Goal: Understand process/instructions: Learn how to perform a task or action

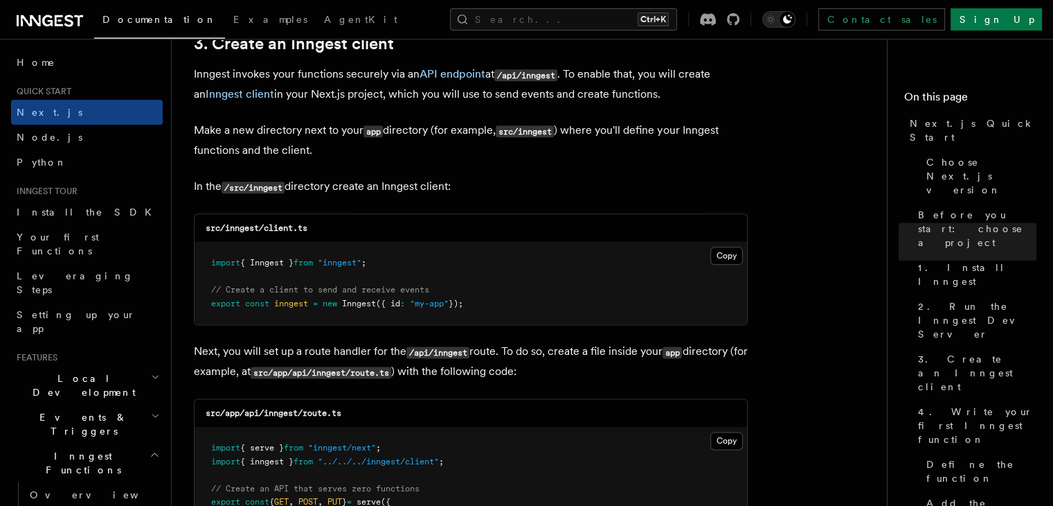
scroll to position [1662, 0]
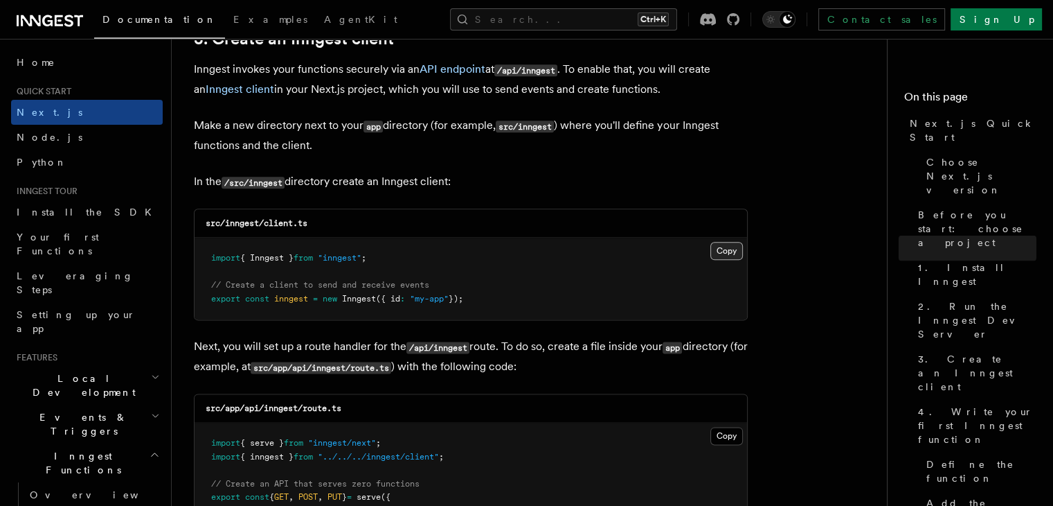
click at [722, 250] on button "Copy Copied" at bounding box center [727, 251] width 33 height 18
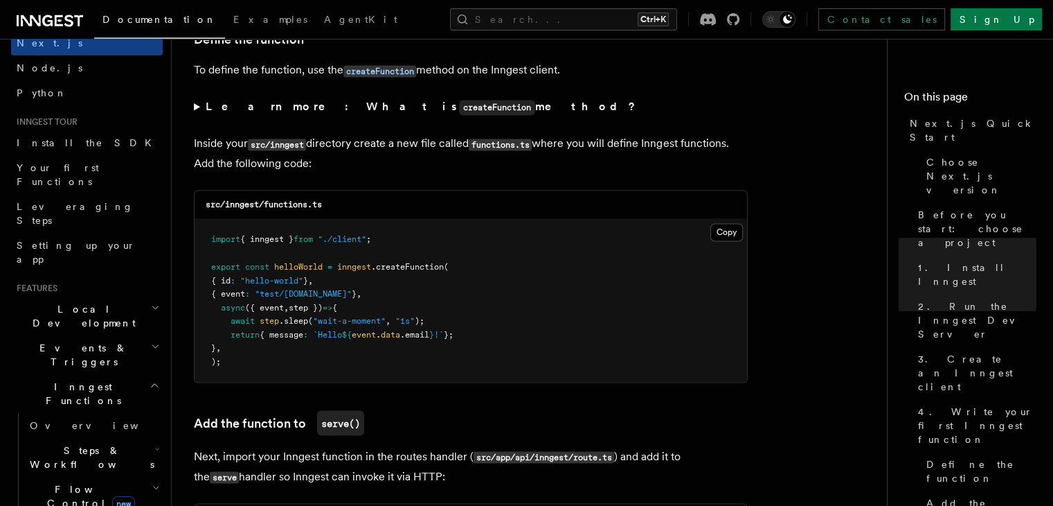
scroll to position [2424, 0]
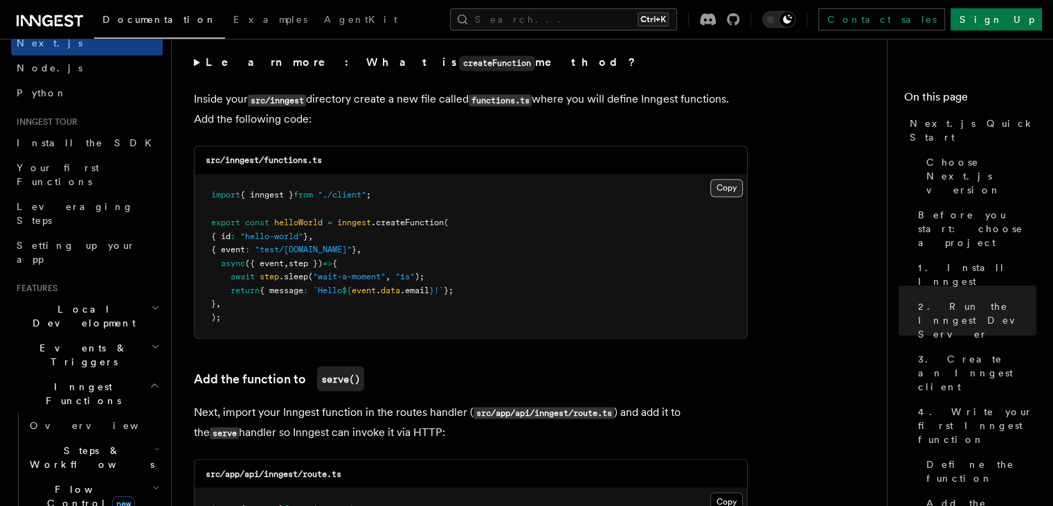
click at [725, 190] on button "Copy Copied" at bounding box center [727, 188] width 33 height 18
click at [725, 197] on button "Copy Copied" at bounding box center [727, 188] width 33 height 18
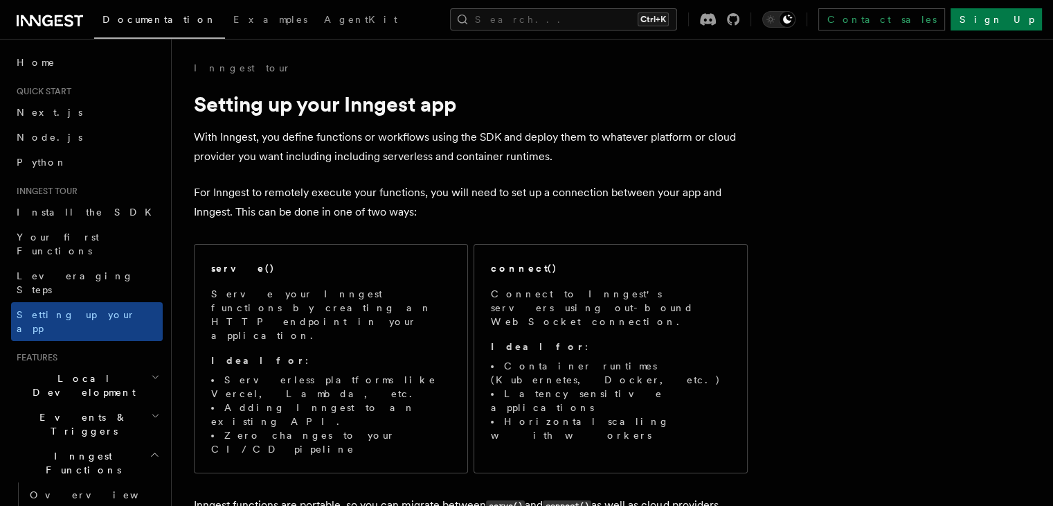
click at [105, 23] on span "Documentation" at bounding box center [160, 19] width 114 height 11
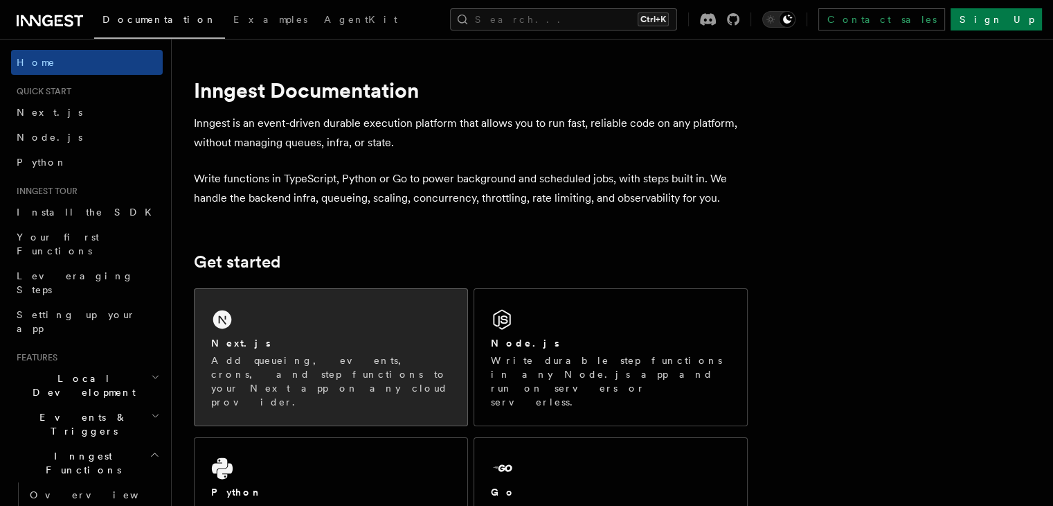
click at [252, 329] on div "Next.js Add queueing, events, crons, and step functions to your Next app on any…" at bounding box center [331, 357] width 273 height 136
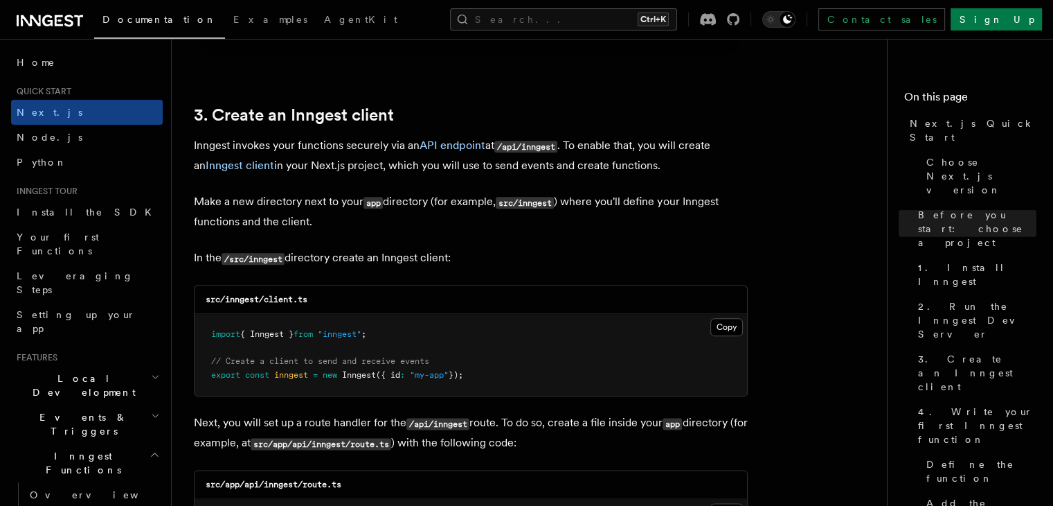
scroll to position [1593, 0]
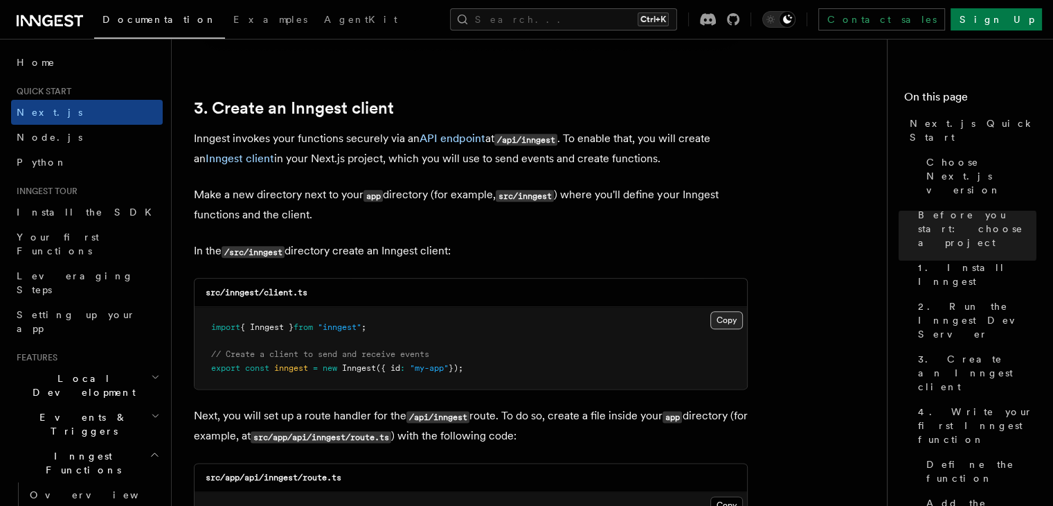
click at [726, 319] on button "Copy Copied" at bounding box center [727, 320] width 33 height 18
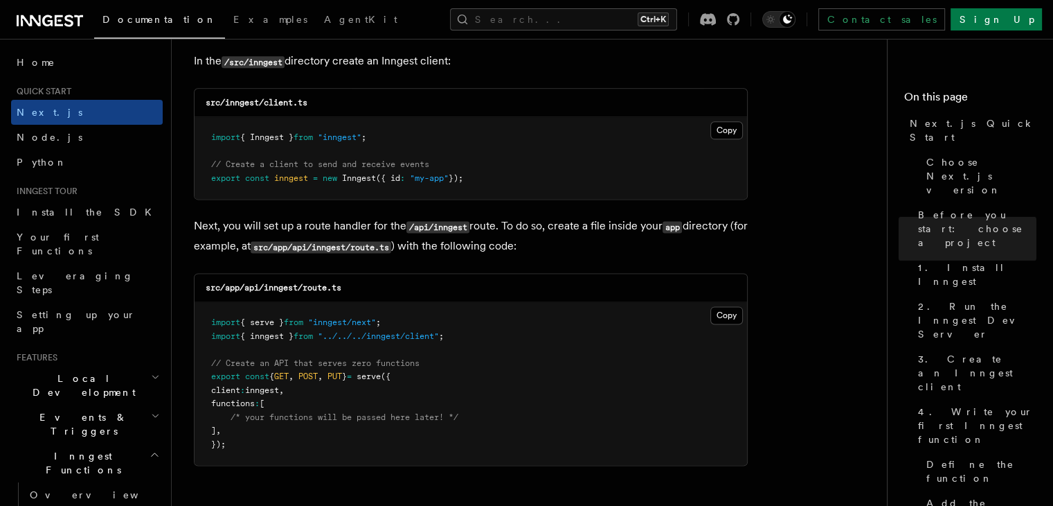
scroll to position [1801, 0]
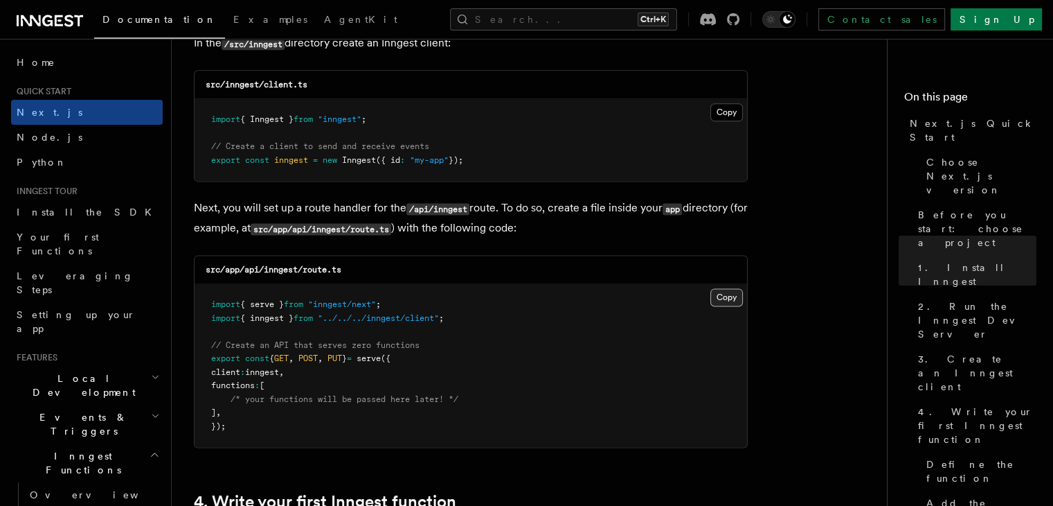
click at [726, 299] on button "Copy Copied" at bounding box center [727, 297] width 33 height 18
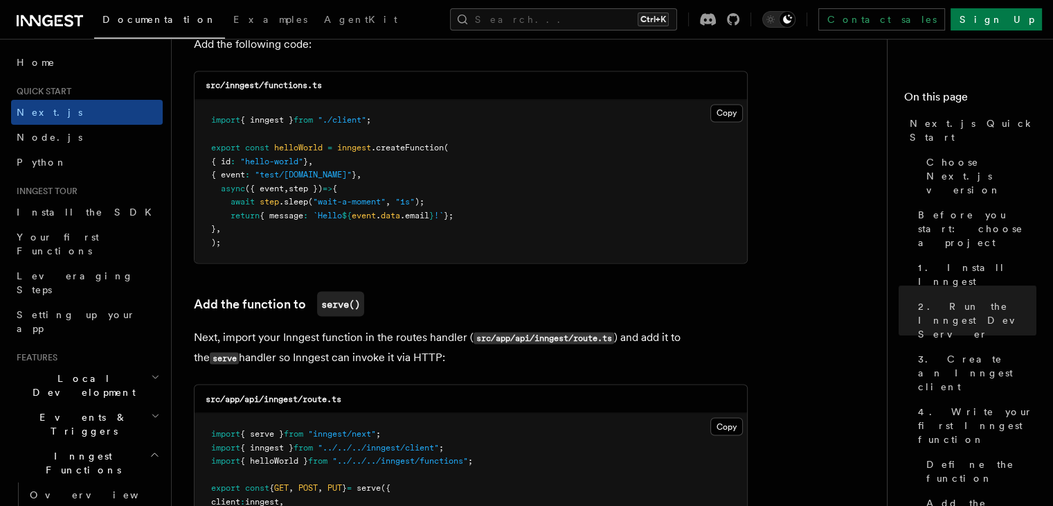
scroll to position [2493, 0]
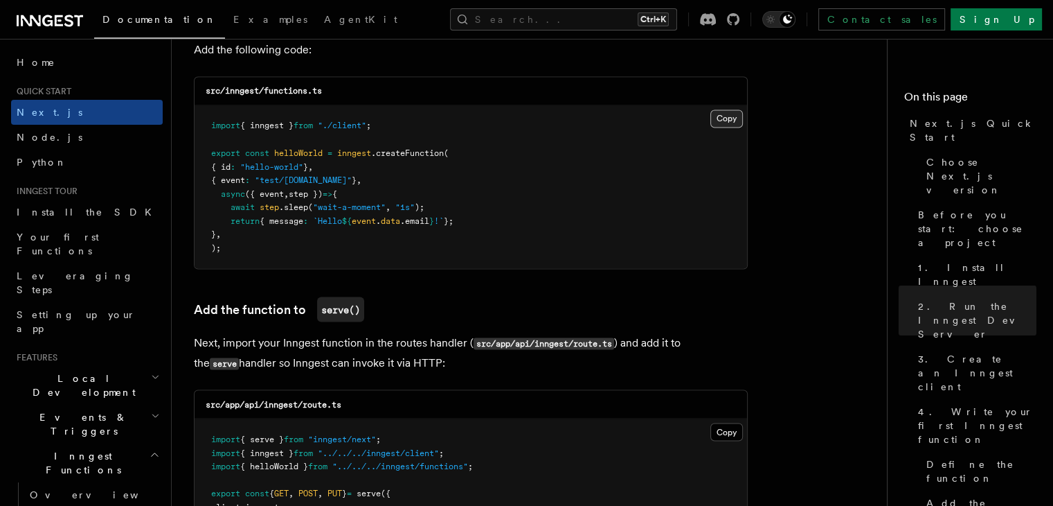
click at [729, 118] on button "Copy Copied" at bounding box center [727, 118] width 33 height 18
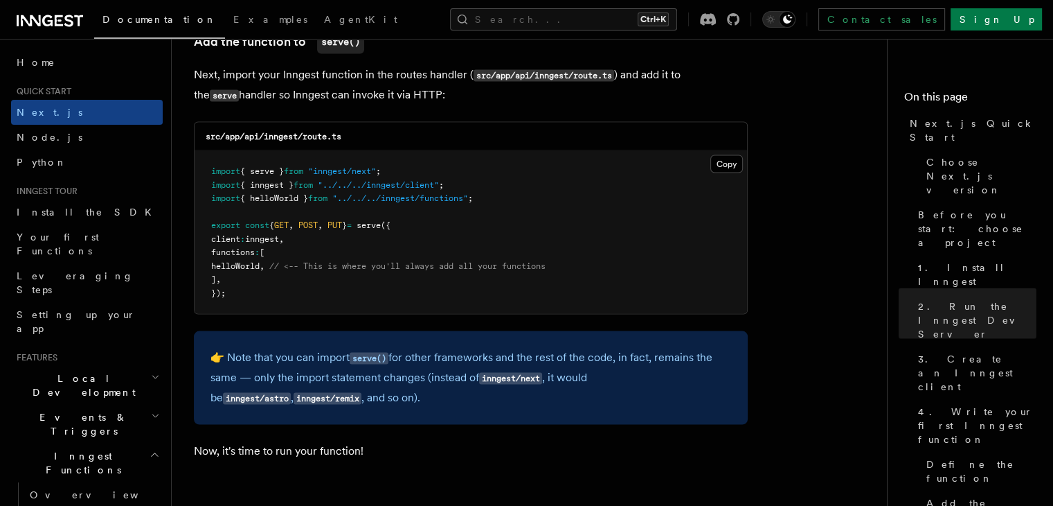
scroll to position [2771, 0]
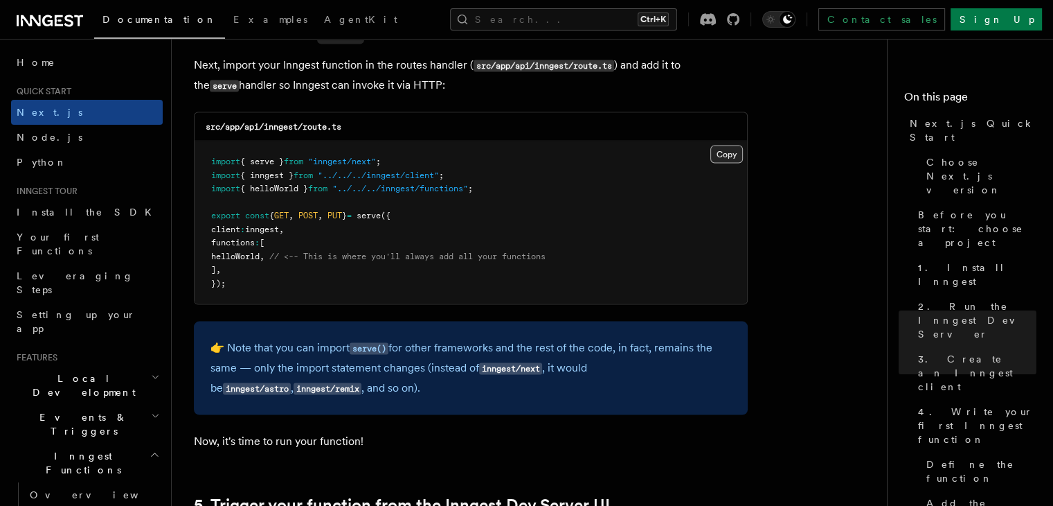
click at [718, 150] on button "Copy Copied" at bounding box center [727, 154] width 33 height 18
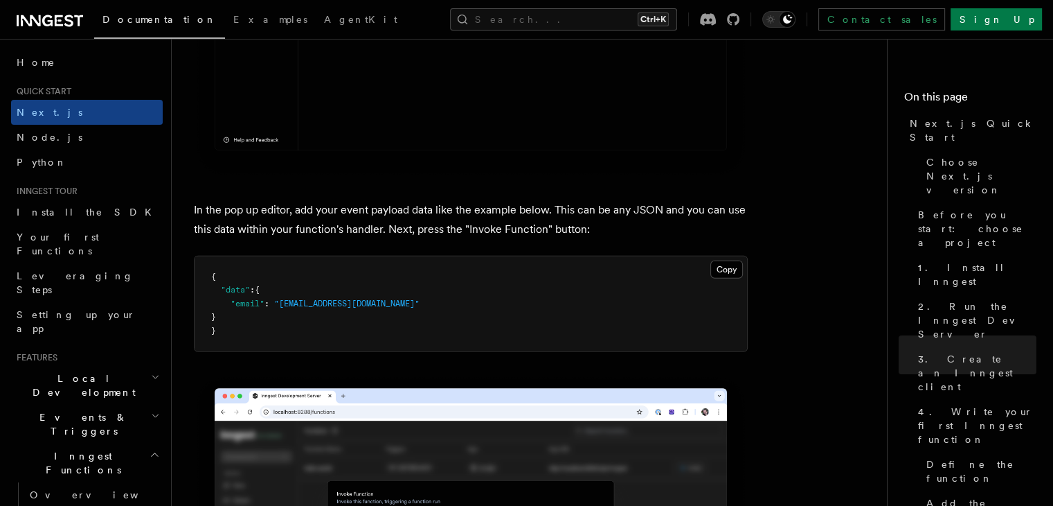
scroll to position [4057, 0]
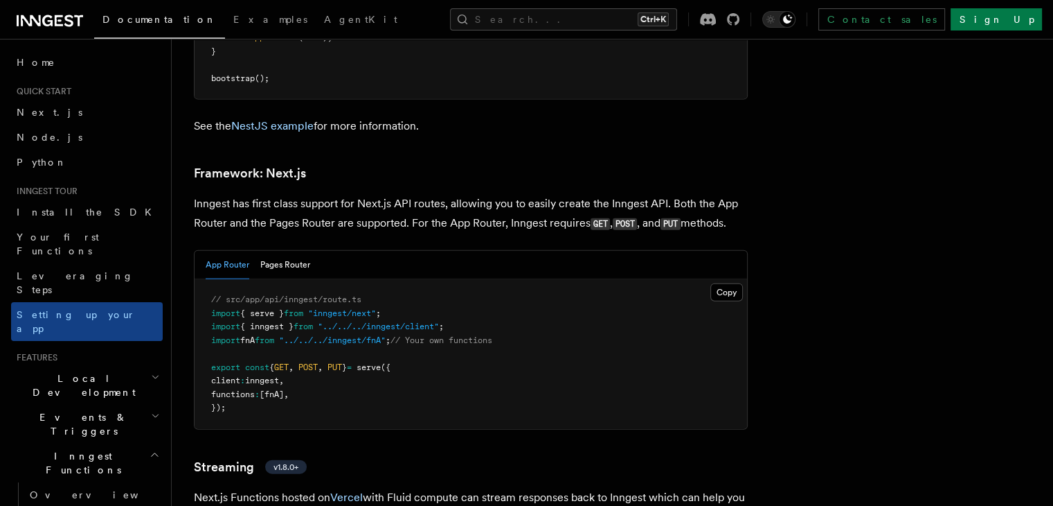
scroll to position [8410, 0]
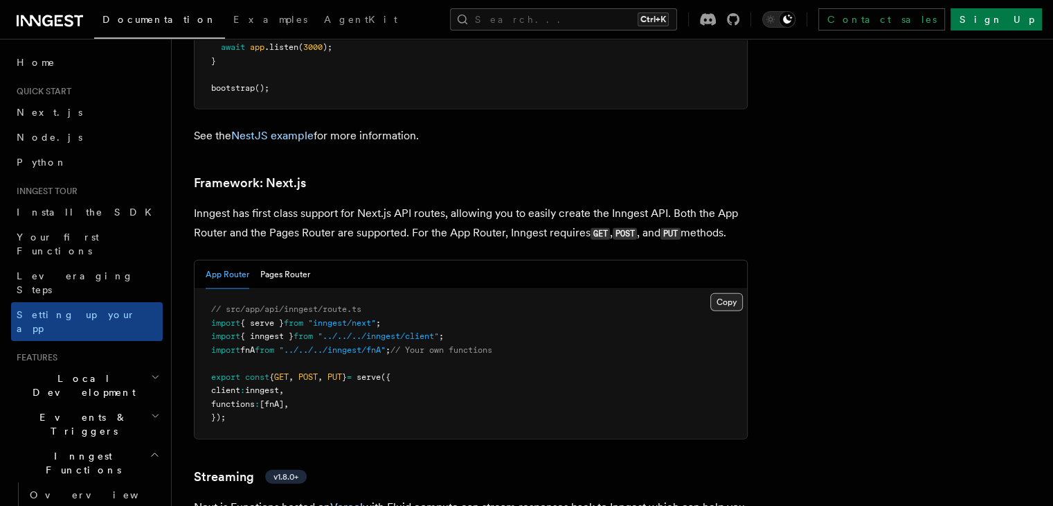
click at [743, 293] on button "Copy Copied" at bounding box center [727, 302] width 33 height 18
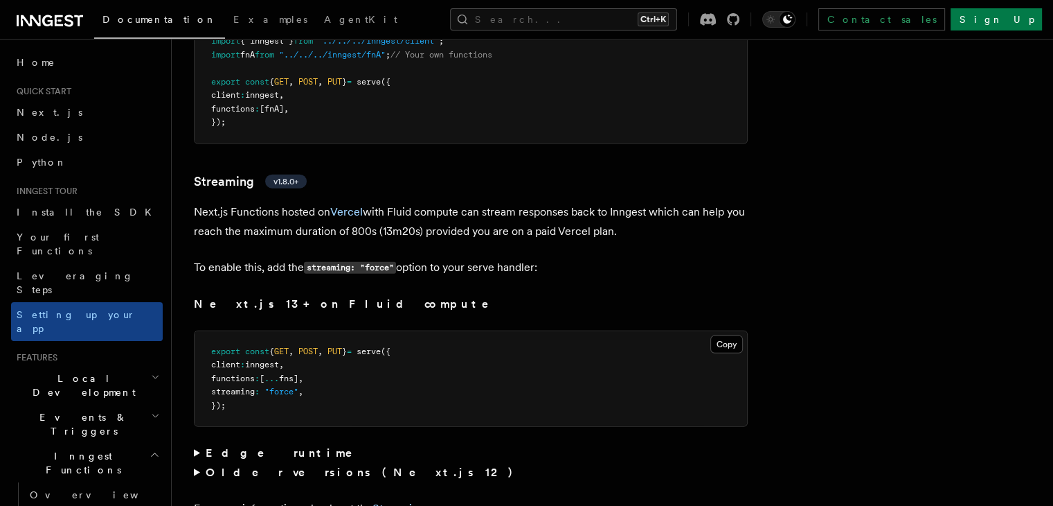
scroll to position [8825, 0]
